Goal: Transaction & Acquisition: Obtain resource

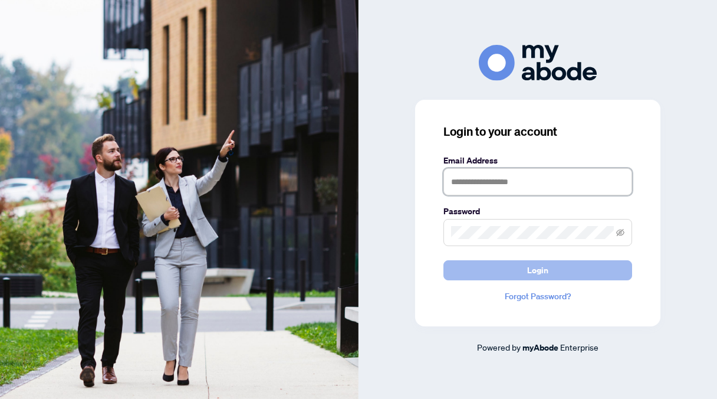
type input "**********"
click at [539, 267] on span "Login" at bounding box center [537, 270] width 21 height 19
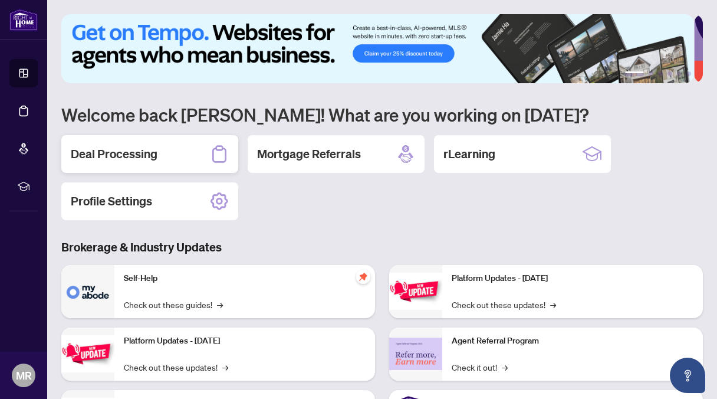
click at [149, 148] on h2 "Deal Processing" at bounding box center [114, 154] width 87 height 17
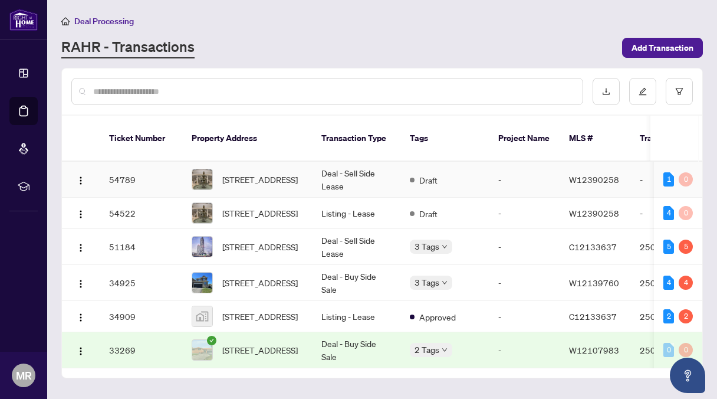
click at [333, 168] on td "Deal - Sell Side Lease" at bounding box center [356, 180] width 88 height 36
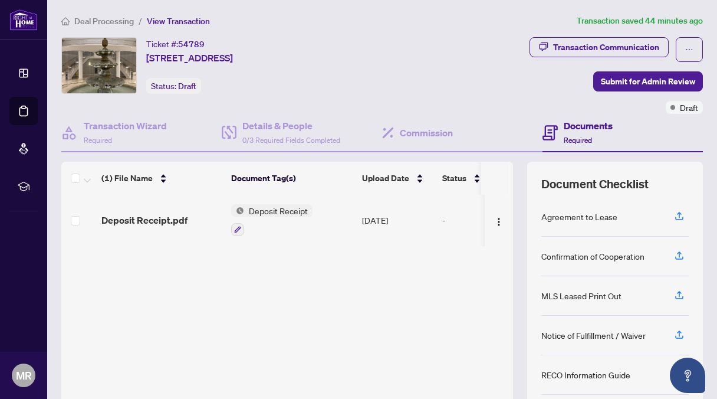
click at [263, 205] on span "Deposit Receipt" at bounding box center [278, 210] width 68 height 13
click at [263, 209] on span "Deposit Receipt" at bounding box center [278, 210] width 68 height 13
click at [158, 214] on span "Deposit Receipt.pdf" at bounding box center [144, 220] width 86 height 14
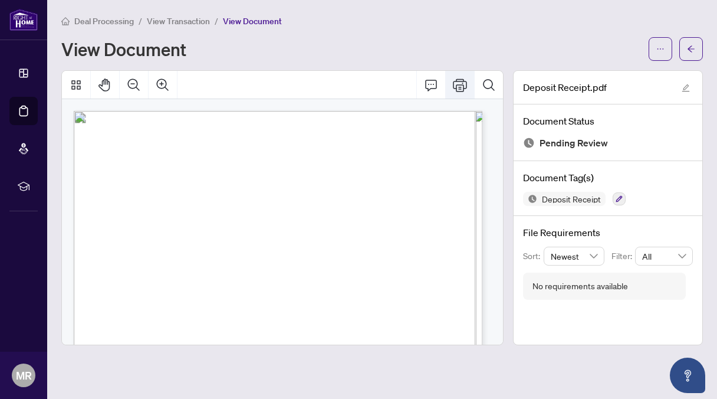
click at [461, 81] on icon "Print" at bounding box center [460, 85] width 14 height 14
